Goal: Task Accomplishment & Management: Complete application form

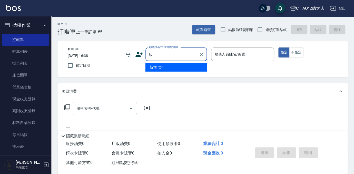
type input "t"
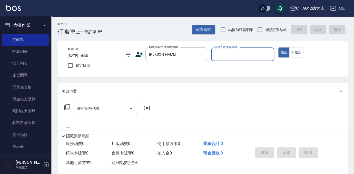
type input "[PERSON_NAME]"
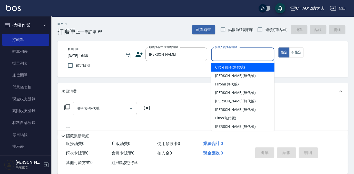
click at [230, 58] on input "服務人員姓名/編號" at bounding box center [243, 54] width 59 height 9
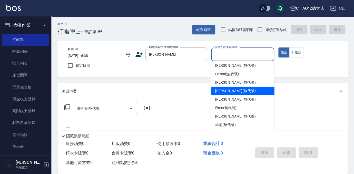
scroll to position [19, 0]
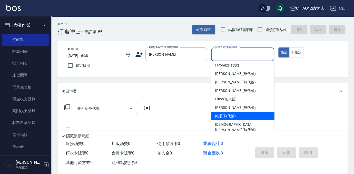
click at [254, 119] on div "維尼 (無代號)" at bounding box center [242, 116] width 63 height 8
type input "維尼(無代號)"
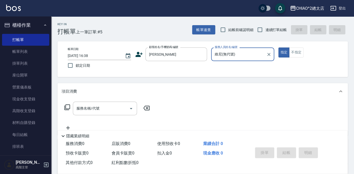
click at [97, 108] on div "服務名稱/代號 服務名稱/代號" at bounding box center [105, 109] width 64 height 14
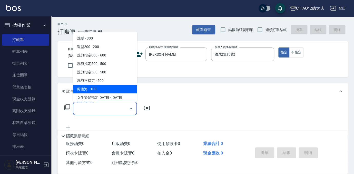
click at [107, 85] on span "剪瀏海 - 100" at bounding box center [105, 89] width 64 height 8
type input "剪瀏海(103111)"
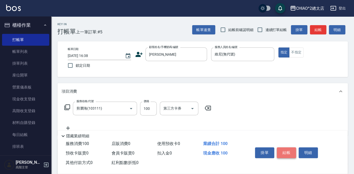
click at [285, 152] on button "結帳" at bounding box center [286, 152] width 19 height 11
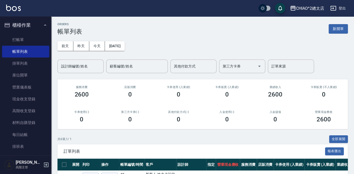
drag, startPoint x: 345, startPoint y: 30, endPoint x: 324, endPoint y: 41, distance: 23.7
click at [345, 30] on button "新開單" at bounding box center [338, 29] width 19 height 10
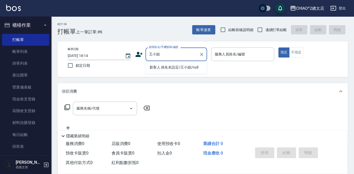
type input "新客人 姓名未設定/王小姐/null"
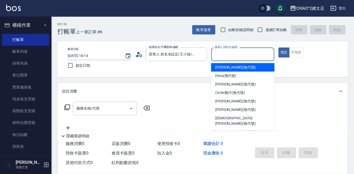
click at [237, 53] on input "服務人員姓名/編號" at bounding box center [243, 54] width 59 height 9
click at [235, 63] on ul "[PERSON_NAME] (無代號) [PERSON_NAME] (無代號) [PERSON_NAME] (無代號) Circle 圓仔 (無代號) [PE…" at bounding box center [242, 96] width 63 height 70
click at [254, 67] on div "[PERSON_NAME] (無代號)" at bounding box center [242, 67] width 63 height 8
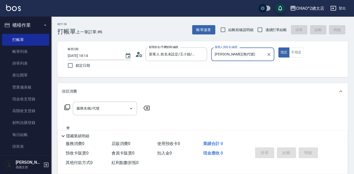
type input "[PERSON_NAME](無代號)"
click at [294, 49] on button "不指定" at bounding box center [296, 53] width 14 height 10
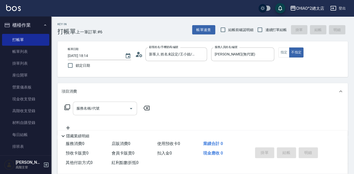
click at [93, 105] on div "服務名稱/代號 服務名稱/代號" at bounding box center [105, 109] width 64 height 14
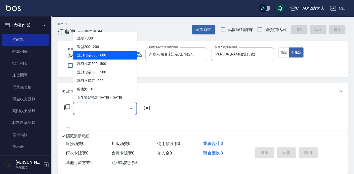
click at [111, 57] on span "洗剪指定600 - 600" at bounding box center [105, 55] width 64 height 8
type input "洗剪指定600(103107)"
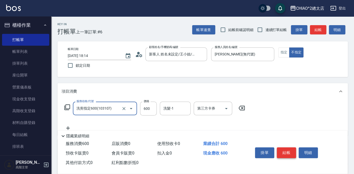
click at [288, 152] on button "結帳" at bounding box center [286, 152] width 19 height 11
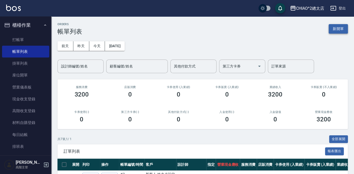
click at [342, 29] on button "新開單" at bounding box center [338, 29] width 19 height 10
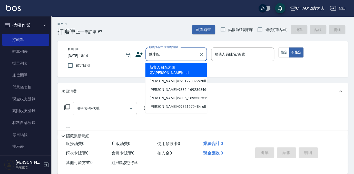
type input "新客人 姓名未設定/[PERSON_NAME]/null"
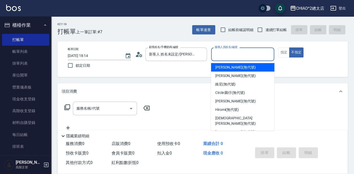
drag, startPoint x: 233, startPoint y: 52, endPoint x: 233, endPoint y: 55, distance: 2.9
click at [233, 52] on input "服務人員姓名/編號" at bounding box center [243, 54] width 59 height 9
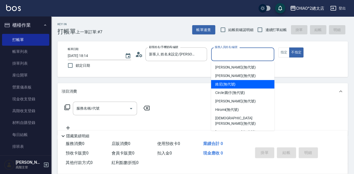
click at [236, 84] on div "維尼 (無代號)" at bounding box center [242, 84] width 63 height 8
type input "維尼(無代號)"
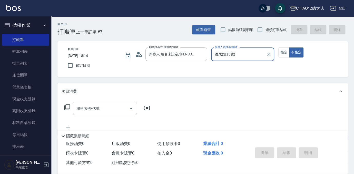
click at [98, 113] on div "服務名稱/代號" at bounding box center [105, 109] width 64 height 14
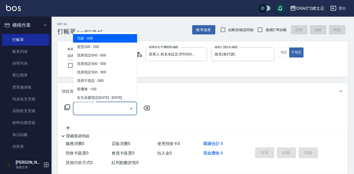
click at [104, 37] on span "洗髮 - 300" at bounding box center [105, 38] width 64 height 8
type input "洗髮(103103)"
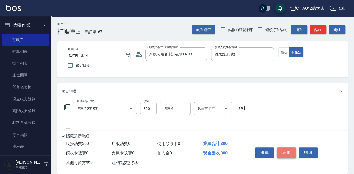
click at [287, 153] on button "結帳" at bounding box center [286, 152] width 19 height 11
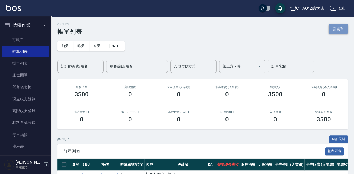
drag, startPoint x: 337, startPoint y: 26, endPoint x: 324, endPoint y: 42, distance: 20.8
click at [337, 26] on button "新開單" at bounding box center [338, 29] width 19 height 10
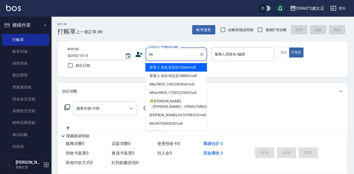
click at [289, 48] on button "不指定" at bounding box center [296, 53] width 14 height 10
type input "新客人 姓名未設定/mina/null"
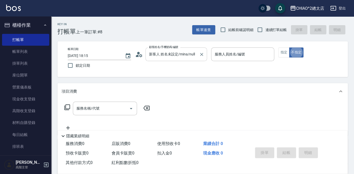
type button "false"
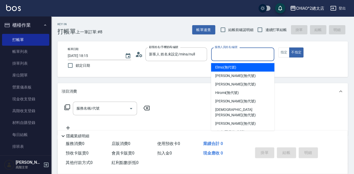
click at [225, 57] on input "服務人員姓名/編號" at bounding box center [243, 54] width 59 height 9
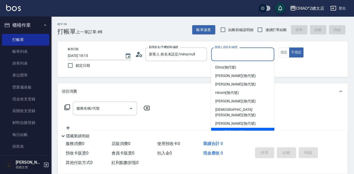
scroll to position [19, 0]
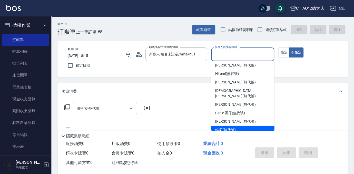
click at [242, 126] on div "維尼 (無代號)" at bounding box center [242, 130] width 63 height 8
type input "維尼(無代號)"
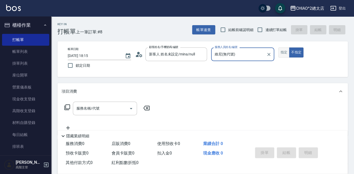
click at [283, 53] on button "指定" at bounding box center [284, 53] width 11 height 10
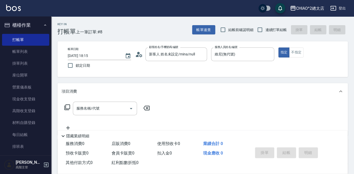
click at [86, 108] on div "服務名稱/代號 服務名稱/代號" at bounding box center [105, 109] width 64 height 14
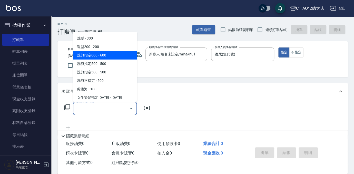
drag, startPoint x: 114, startPoint y: 54, endPoint x: 120, endPoint y: 61, distance: 9.3
click at [115, 54] on span "洗剪指定600 - 600" at bounding box center [105, 55] width 64 height 8
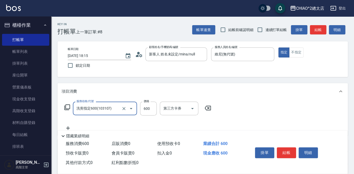
type input "洗剪指定600(103107)"
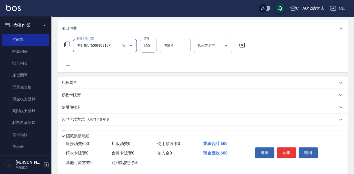
scroll to position [75, 0]
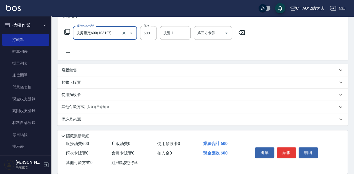
click at [90, 110] on p "其他付款方式 入金可用餘額: 0" at bounding box center [85, 107] width 47 height 6
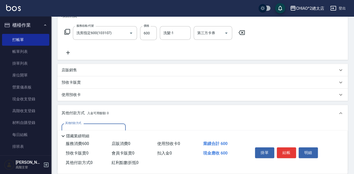
click at [102, 126] on input "其他付款方式" at bounding box center [94, 130] width 60 height 9
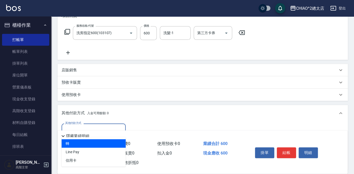
click at [103, 141] on span "轉" at bounding box center [94, 143] width 64 height 8
type input "轉"
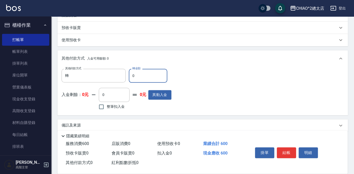
scroll to position [136, 0]
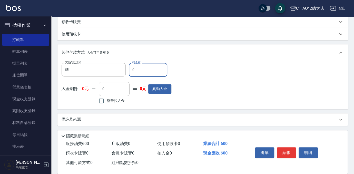
click at [145, 71] on input "0" at bounding box center [148, 70] width 39 height 14
type input "600"
click at [282, 156] on button "結帳" at bounding box center [286, 152] width 19 height 11
